Goal: Find specific page/section

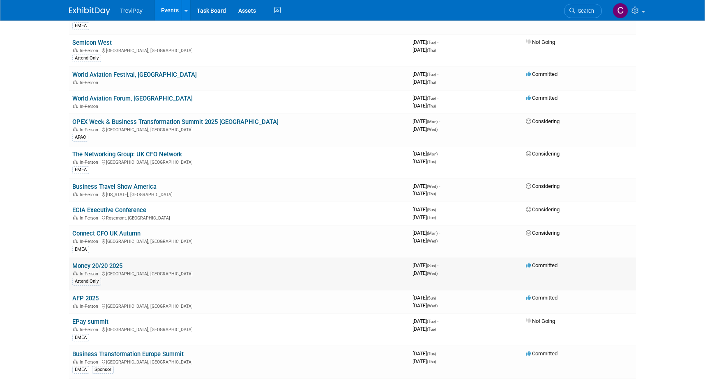
scroll to position [657, 0]
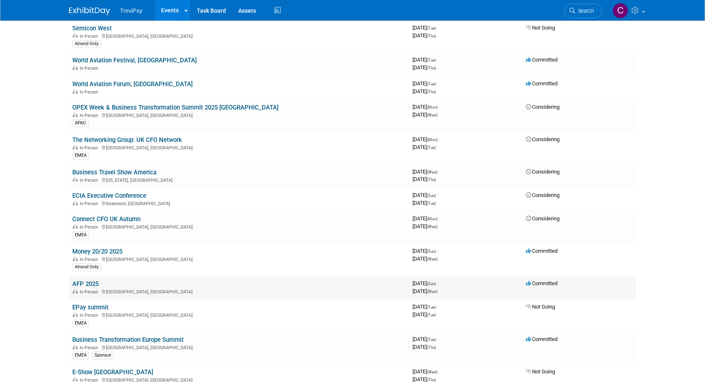
click at [88, 284] on link "AFP 2025" at bounding box center [85, 284] width 26 height 7
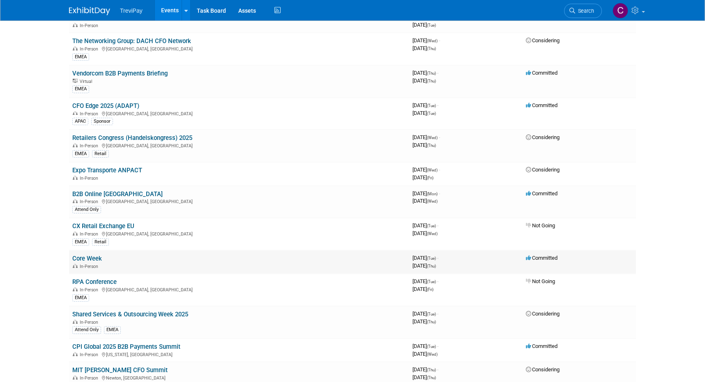
scroll to position [1150, 0]
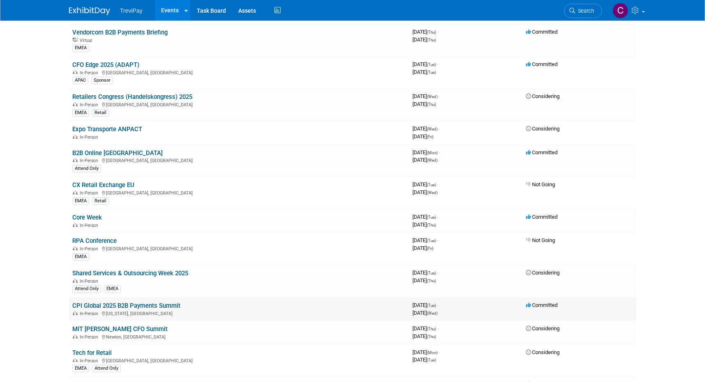
click at [158, 304] on link "CPI Global 2025 B2B Payments Summit" at bounding box center [126, 305] width 108 height 7
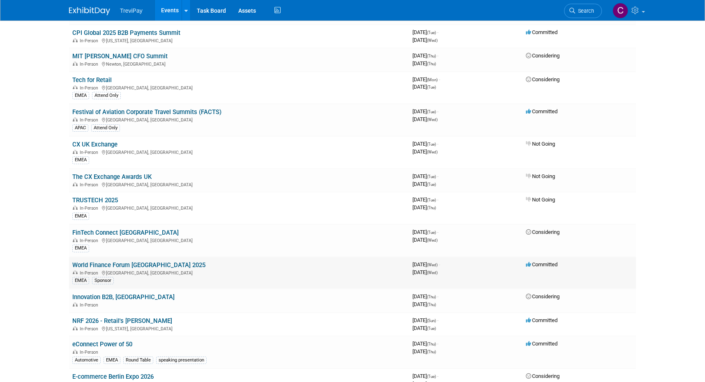
scroll to position [1438, 0]
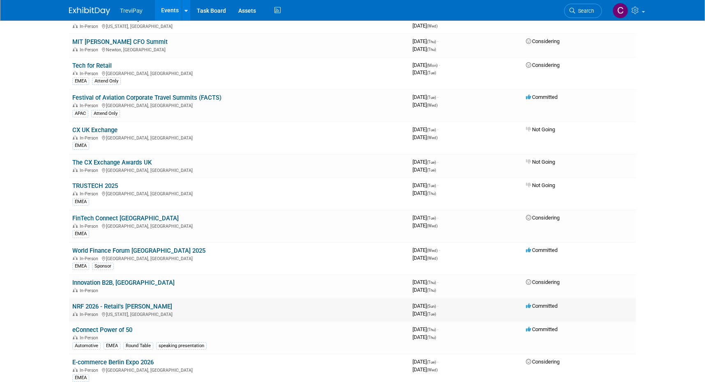
click at [129, 304] on link "NRF 2026 - Retail's [PERSON_NAME]" at bounding box center [122, 306] width 100 height 7
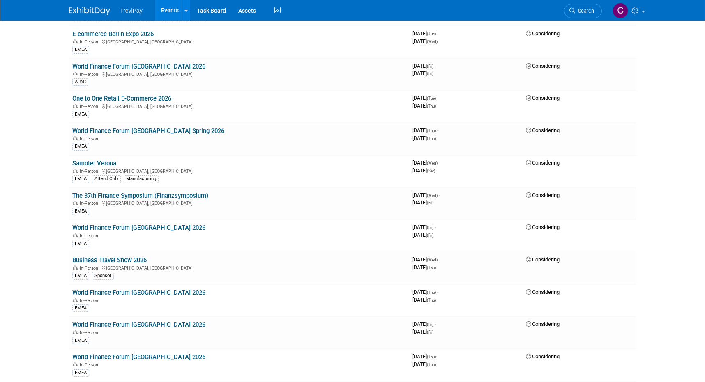
scroll to position [1863, 0]
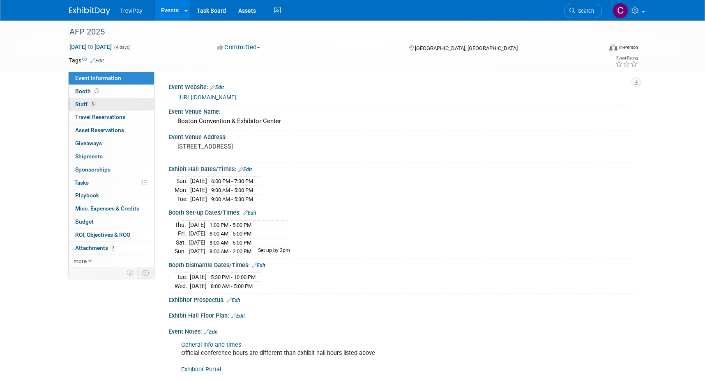
click at [111, 102] on link "3 Staff 3" at bounding box center [111, 104] width 85 height 13
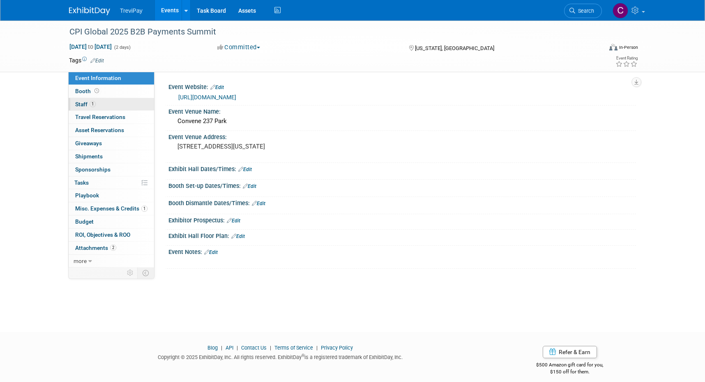
click at [87, 98] on link "1 Staff 1" at bounding box center [111, 104] width 85 height 13
